Goal: Browse casually: Explore the website without a specific task or goal

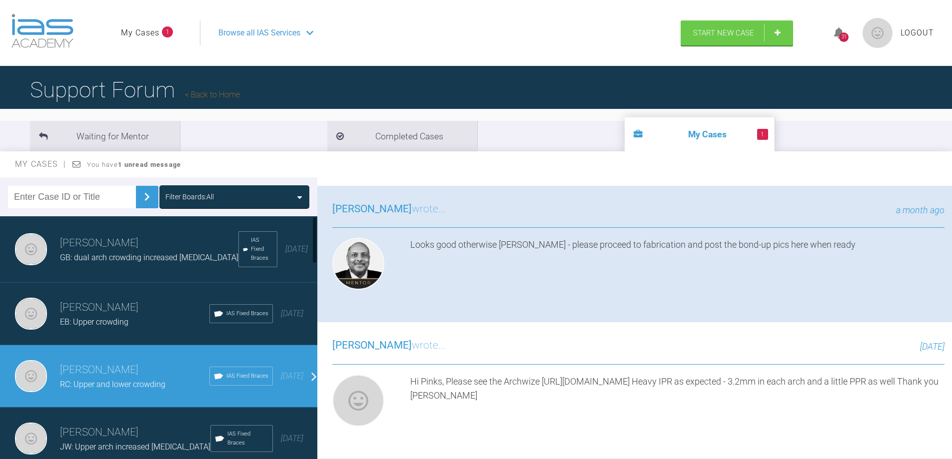
click at [115, 299] on h3 "[PERSON_NAME]" at bounding box center [134, 307] width 149 height 17
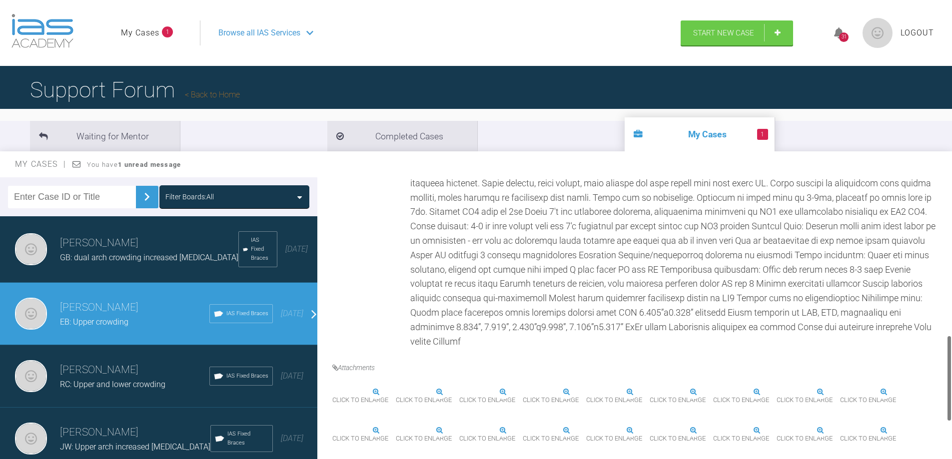
scroll to position [562, 0]
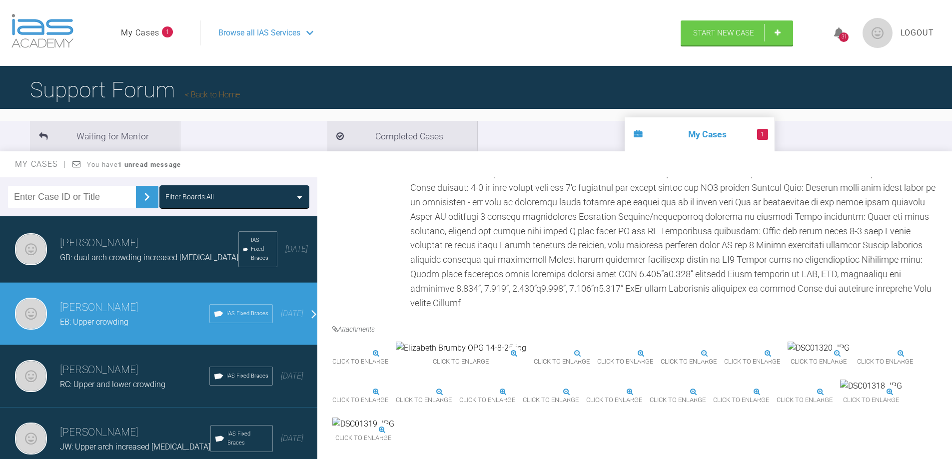
click at [332, 354] on img at bounding box center [332, 354] width 0 height 0
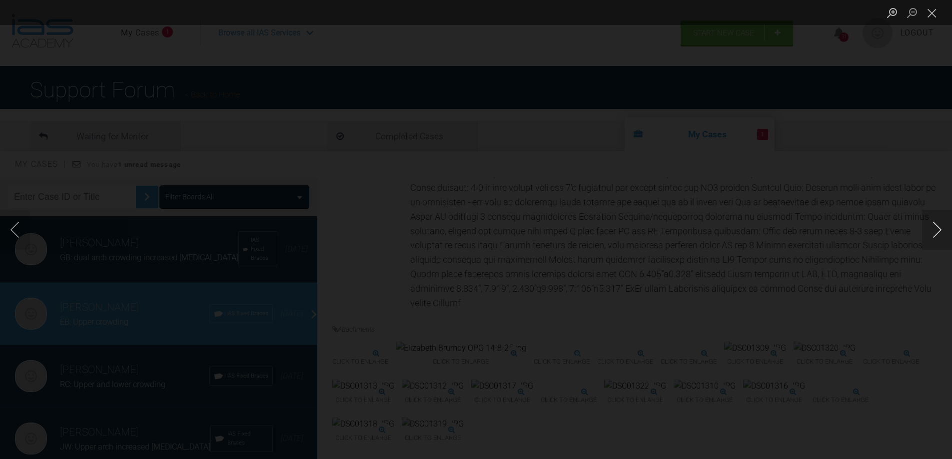
click at [942, 235] on button "Next image" at bounding box center [937, 230] width 30 height 40
click at [31, 234] on div "Lightbox" at bounding box center [476, 229] width 952 height 459
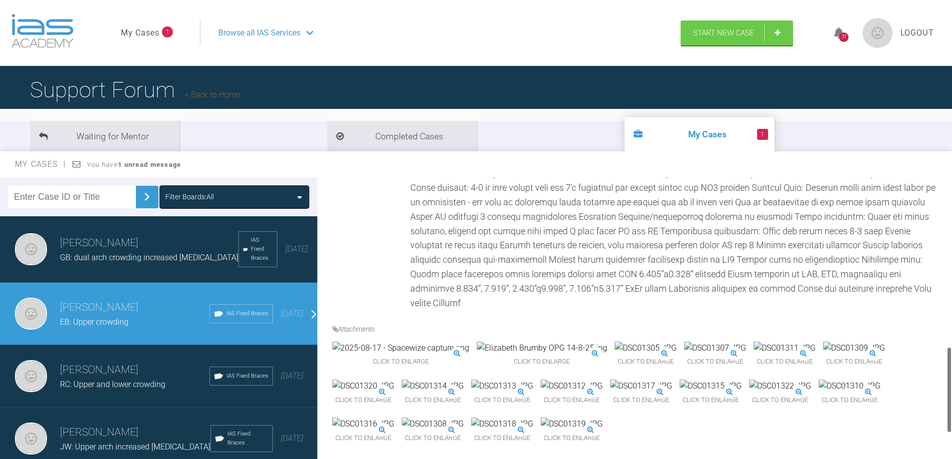
click at [404, 342] on img at bounding box center [400, 348] width 137 height 13
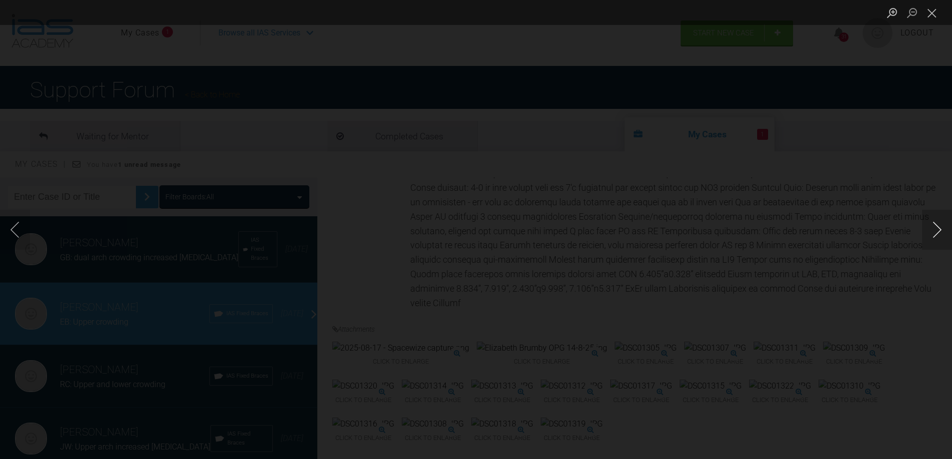
click at [938, 238] on button "Next image" at bounding box center [937, 230] width 30 height 40
click at [2, 232] on button "Previous image" at bounding box center [15, 230] width 30 height 40
click at [933, 235] on button "Next image" at bounding box center [937, 230] width 30 height 40
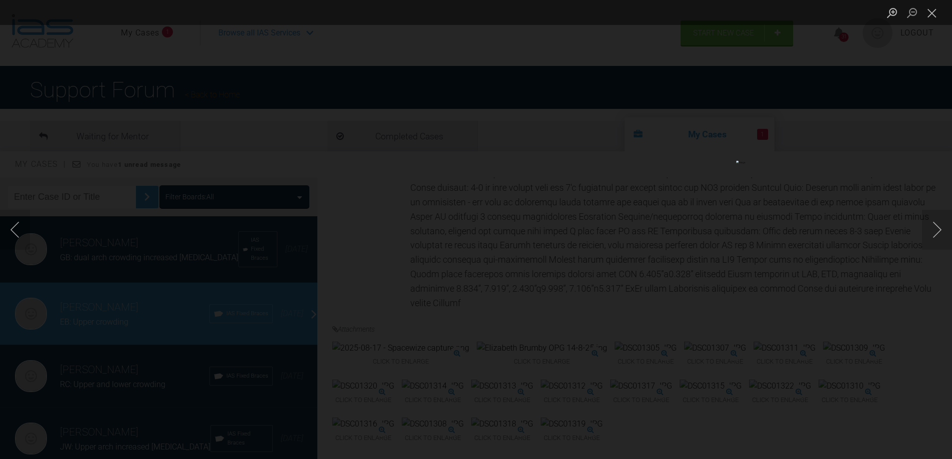
drag, startPoint x: 15, startPoint y: 336, endPoint x: 148, endPoint y: 221, distance: 175.8
click at [42, 306] on div "Lightbox" at bounding box center [476, 229] width 952 height 459
